Goal: Task Accomplishment & Management: Manage account settings

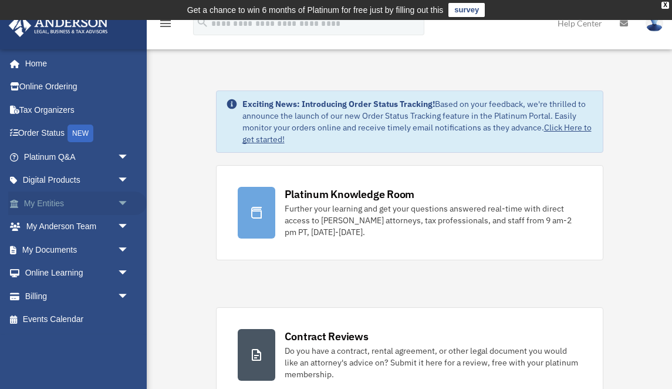
click at [50, 202] on link "My Entities arrow_drop_down" at bounding box center [77, 202] width 139 height 23
click at [56, 201] on link "My Entities arrow_drop_down" at bounding box center [77, 202] width 139 height 23
click at [53, 203] on link "My Entities arrow_drop_down" at bounding box center [77, 202] width 139 height 23
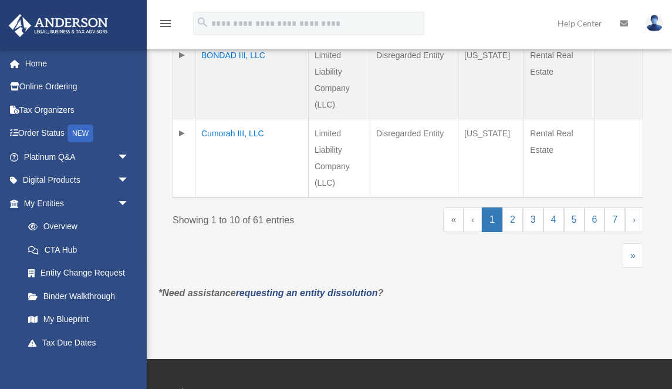
scroll to position [969, 0]
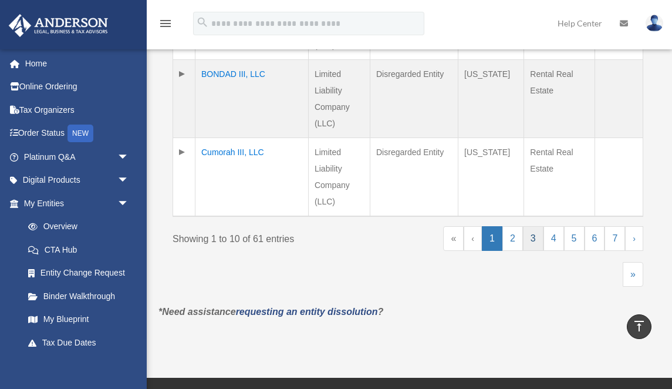
click at [537, 237] on link "3" at bounding box center [533, 238] width 21 height 25
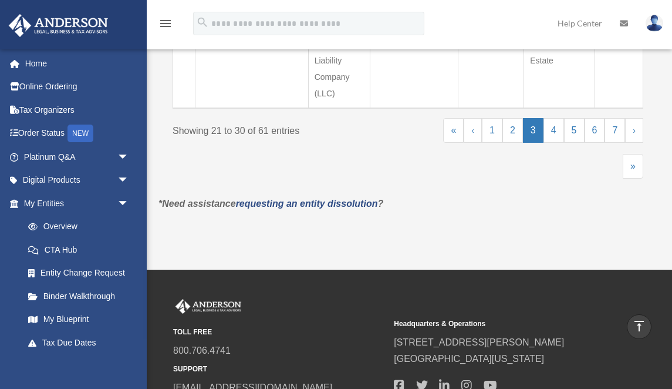
scroll to position [1087, 0]
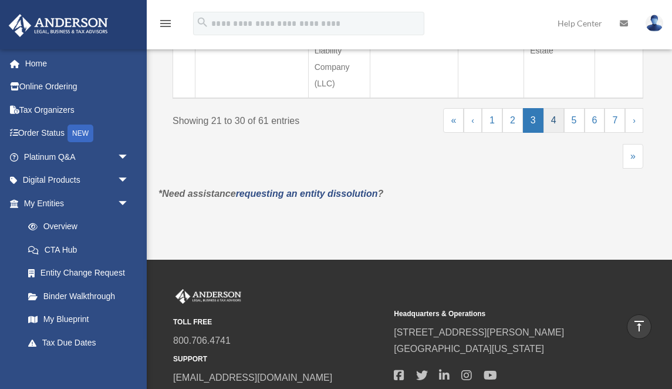
click at [552, 117] on link "4" at bounding box center [554, 120] width 21 height 25
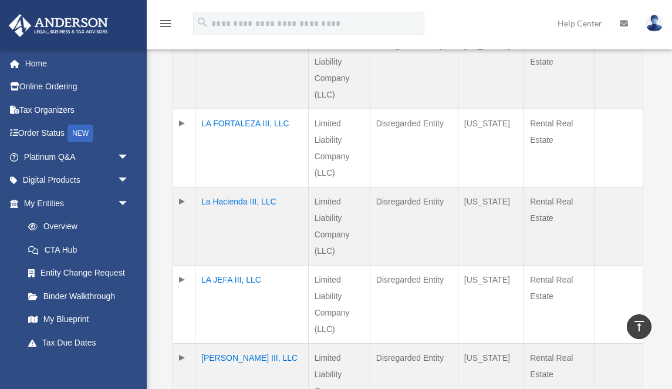
scroll to position [685, 0]
click at [252, 204] on td "La Hacienda III, LLC" at bounding box center [251, 227] width 113 height 78
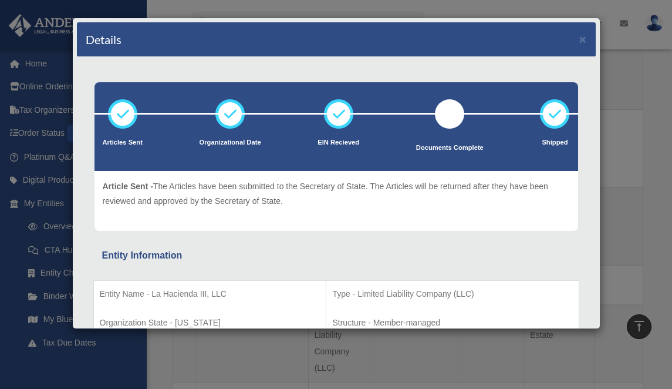
scroll to position [0, 0]
click at [584, 41] on button "×" at bounding box center [583, 39] width 8 height 12
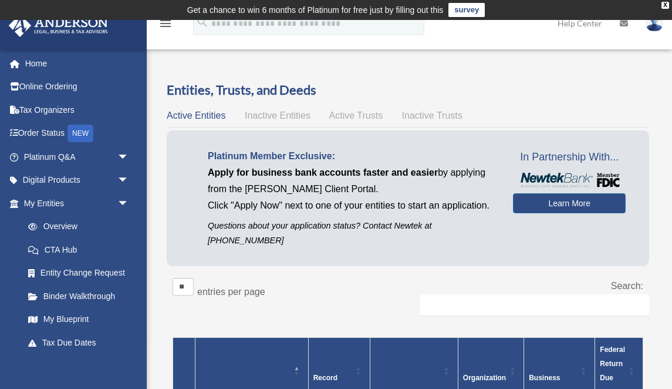
click at [658, 28] on img at bounding box center [655, 23] width 18 height 17
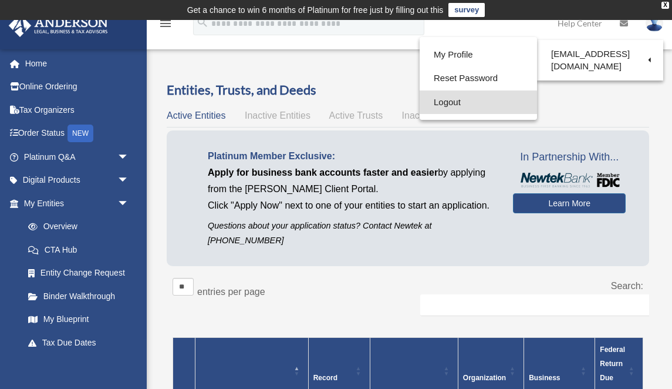
click at [443, 101] on link "Logout" at bounding box center [478, 102] width 117 height 24
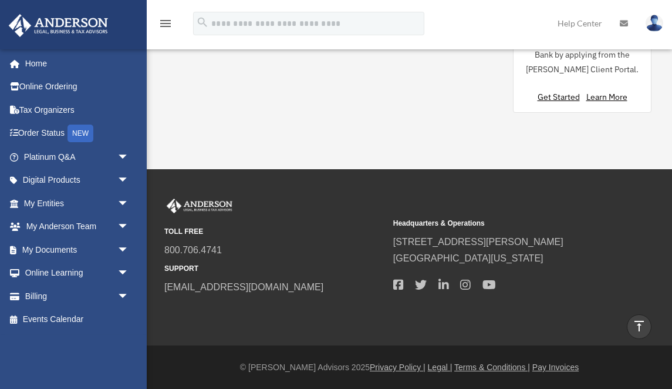
scroll to position [1309, 0]
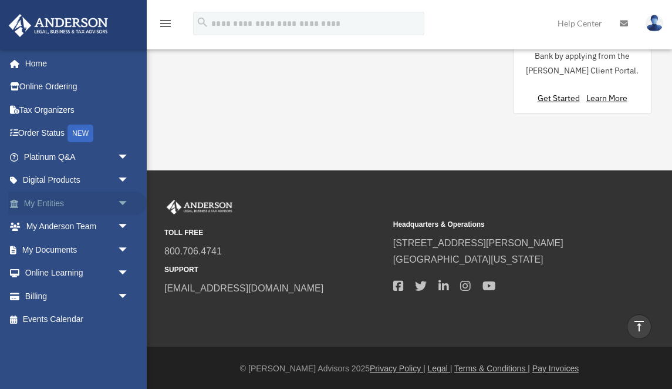
click at [46, 199] on link "My Entities arrow_drop_down" at bounding box center [77, 202] width 139 height 23
click at [50, 200] on link "My Entities arrow_drop_down" at bounding box center [77, 202] width 139 height 23
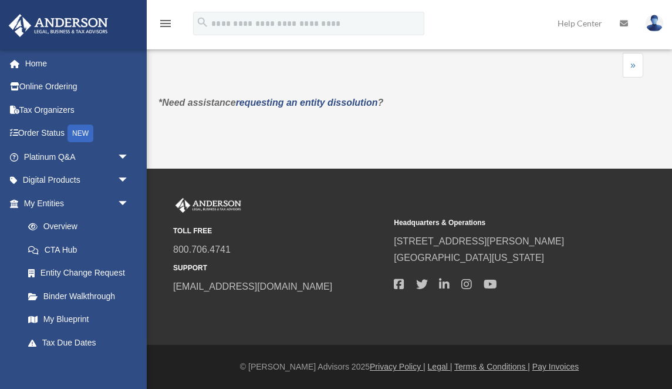
scroll to position [1178, 0]
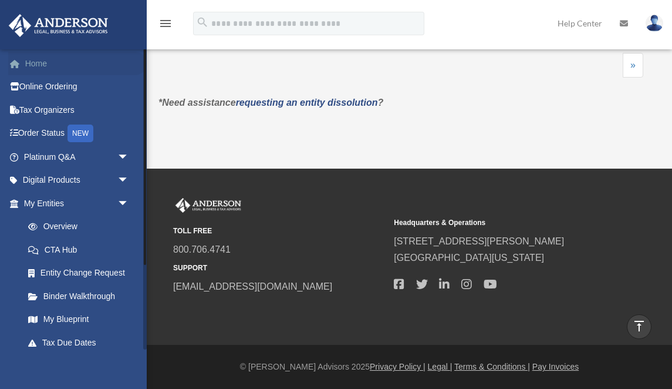
click at [33, 64] on link "Home" at bounding box center [77, 63] width 139 height 23
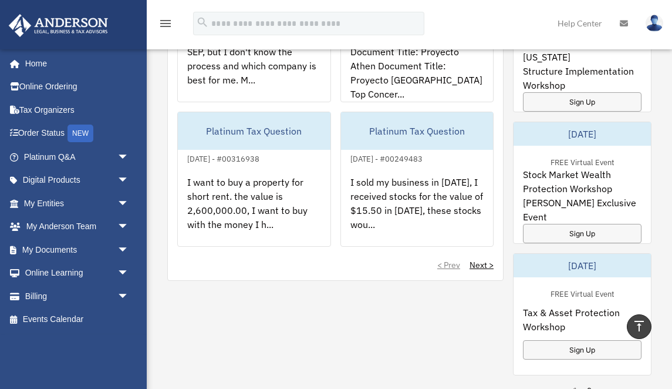
scroll to position [886, 0]
click at [47, 110] on link "Tax Organizers" at bounding box center [77, 109] width 139 height 23
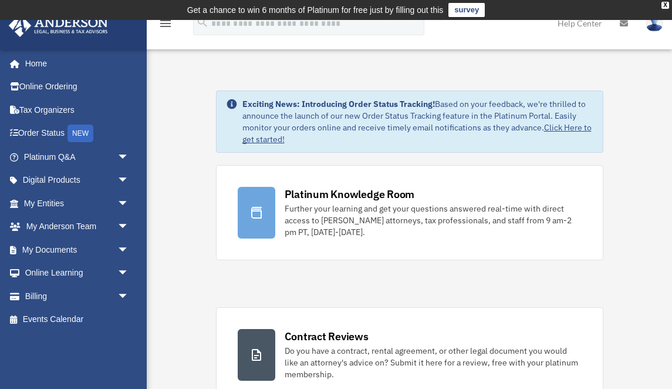
click at [658, 27] on img at bounding box center [655, 23] width 18 height 17
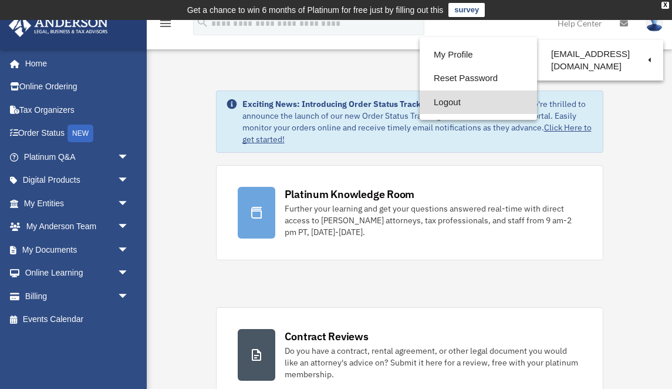
click at [427, 99] on link "Logout" at bounding box center [478, 102] width 117 height 24
